Goal: Book appointment/travel/reservation

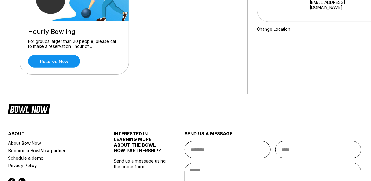
scroll to position [99, 1]
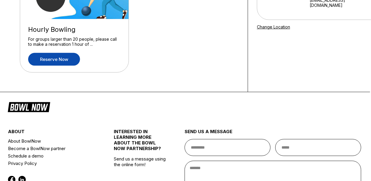
click at [61, 60] on link "Reserve now" at bounding box center [54, 59] width 52 height 13
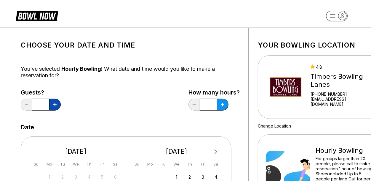
click at [50, 106] on button at bounding box center [55, 104] width 12 height 12
click at [51, 106] on button at bounding box center [55, 104] width 12 height 12
type input "*"
click at [225, 106] on button at bounding box center [223, 104] width 12 height 12
type input "***"
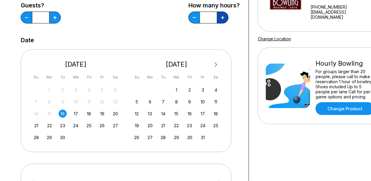
scroll to position [101, 0]
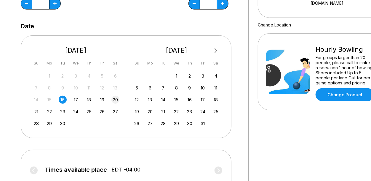
click at [116, 97] on div "20" at bounding box center [115, 99] width 8 height 8
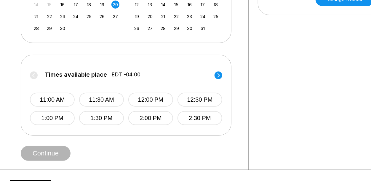
scroll to position [197, 0]
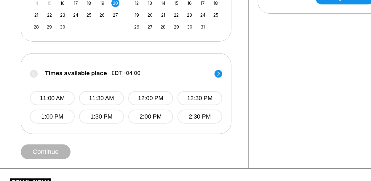
click at [216, 75] on circle at bounding box center [219, 74] width 8 height 8
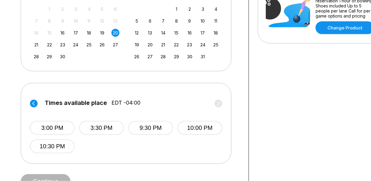
scroll to position [138, 0]
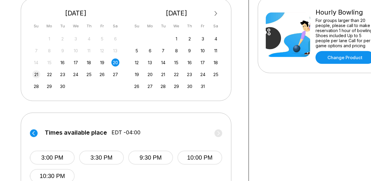
click at [36, 73] on div "21" at bounding box center [36, 74] width 8 height 8
